Goal: Share content: Share content

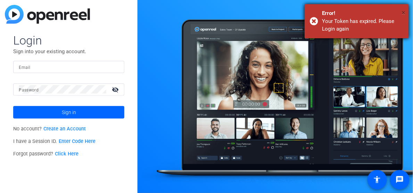
click at [404, 13] on span "×" at bounding box center [404, 12] width 4 height 8
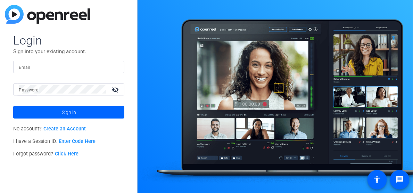
click at [79, 72] on div at bounding box center [69, 67] width 100 height 12
click at [75, 66] on input "Email" at bounding box center [69, 67] width 100 height 8
drag, startPoint x: 77, startPoint y: 69, endPoint x: 12, endPoint y: 62, distance: 65.4
click at [12, 62] on div "Login Sign into your existing account. Email morrism93@gmail.com Password visib…" at bounding box center [69, 96] width 138 height 193
type input "MAGGIE.MORRISSEY@GARTNER.COM"
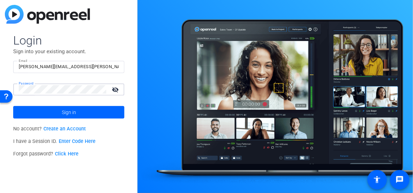
click at [13, 106] on button "Sign in" at bounding box center [68, 112] width 111 height 13
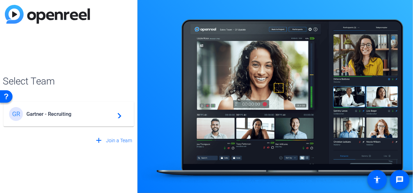
click at [64, 113] on span "Gartner - Recruiting" at bounding box center [69, 114] width 87 height 6
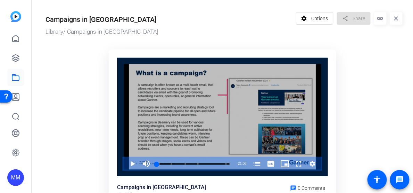
click at [311, 163] on icon "Video Player" at bounding box center [313, 164] width 6 height 6
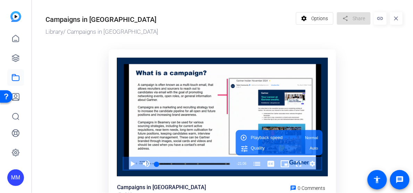
click at [376, 55] on ktd-grid "Video Player is loading. Play Video Play Mute Current Time 0:00 / Duration 21:0…" at bounding box center [224, 158] width 357 height 226
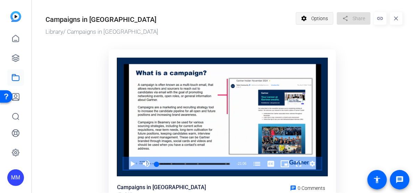
click at [317, 17] on span "Options" at bounding box center [320, 18] width 17 height 13
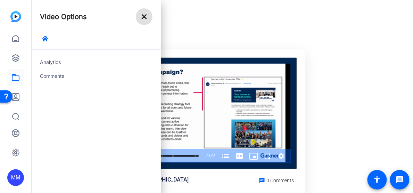
click at [147, 14] on mat-icon "close" at bounding box center [144, 17] width 8 height 8
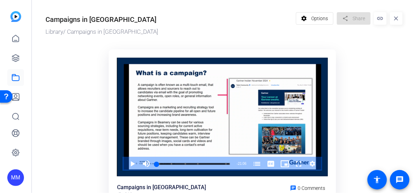
click at [395, 17] on mat-icon "close" at bounding box center [396, 18] width 13 height 13
click at [312, 15] on span "Options" at bounding box center [320, 18] width 17 height 13
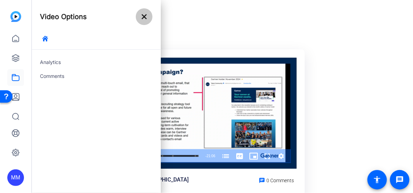
click at [144, 14] on mat-icon "close" at bounding box center [144, 17] width 8 height 8
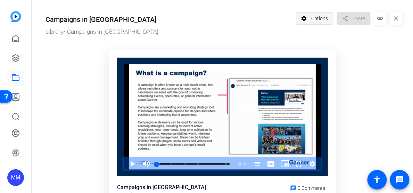
click at [324, 17] on span "Options" at bounding box center [320, 18] width 17 height 13
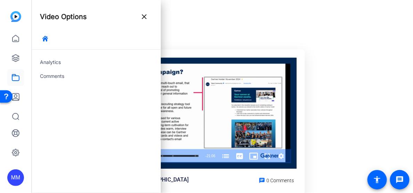
click at [338, 41] on div "Campaigns in Beamery Library / Campaigns in Beamery Video Player is loading. Pl…" at bounding box center [196, 134] width 357 height 269
click at [143, 15] on mat-icon "close" at bounding box center [144, 17] width 8 height 8
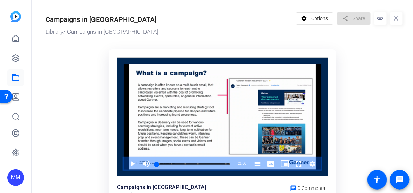
click at [378, 19] on mat-icon "link" at bounding box center [380, 18] width 13 height 13
